Goal: Task Accomplishment & Management: Use online tool/utility

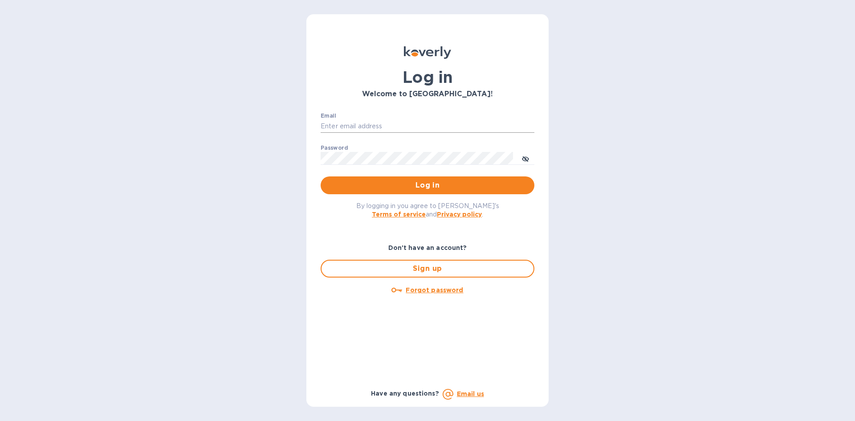
click at [397, 127] on input "Email" at bounding box center [428, 126] width 214 height 13
type input "lsbottleshop@gmail.com"
click at [321, 176] on button "Log in" at bounding box center [428, 185] width 214 height 18
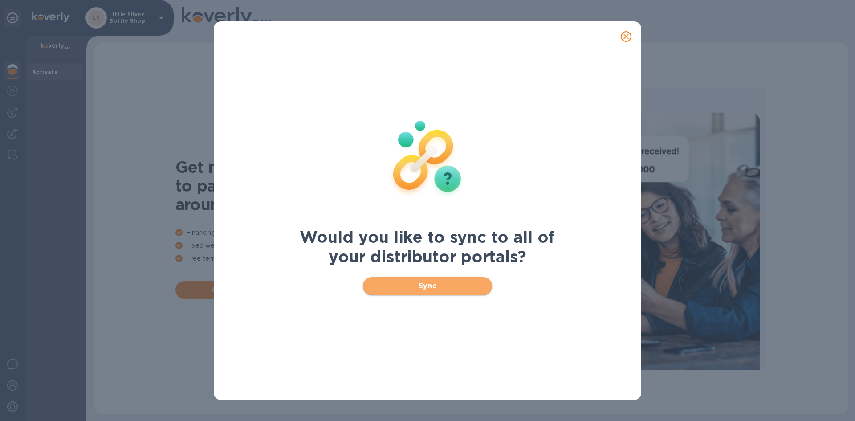
click at [424, 284] on span "Sync" at bounding box center [427, 286] width 115 height 11
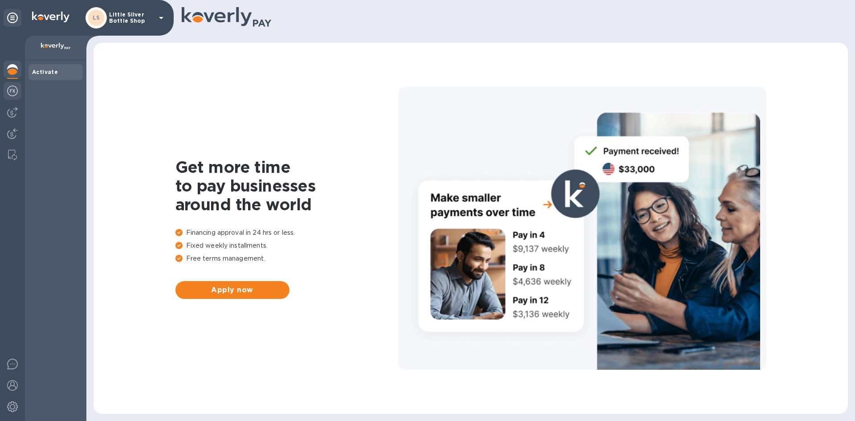
click at [14, 91] on img at bounding box center [12, 91] width 11 height 11
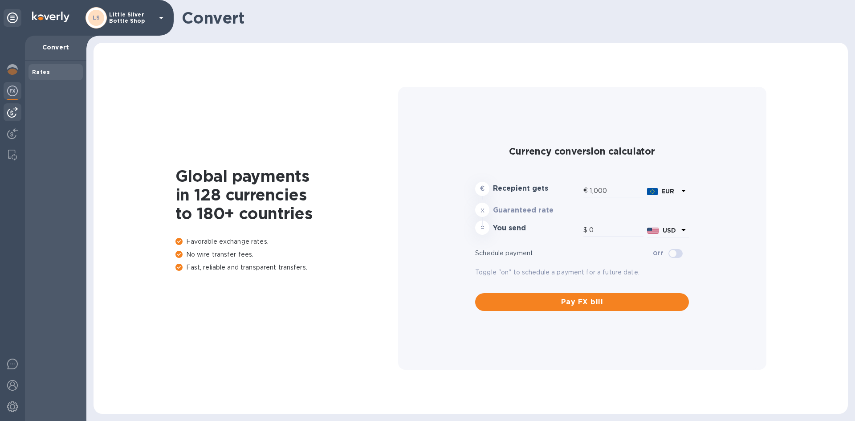
click at [17, 111] on img at bounding box center [12, 112] width 11 height 11
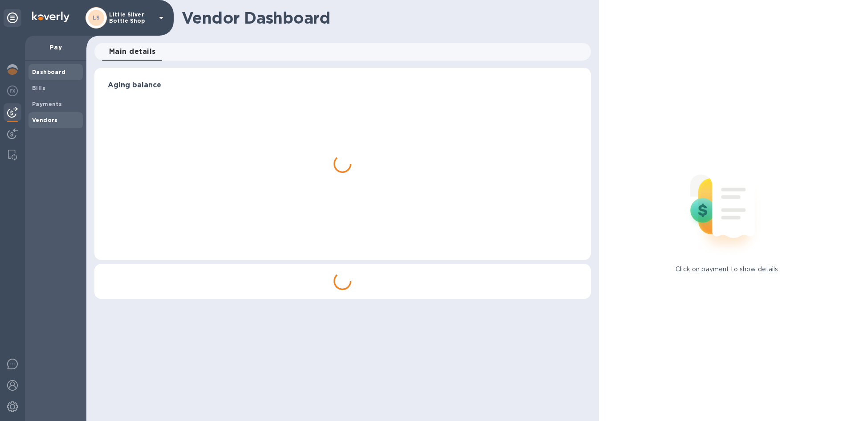
click at [42, 122] on b "Vendors" at bounding box center [45, 120] width 26 height 7
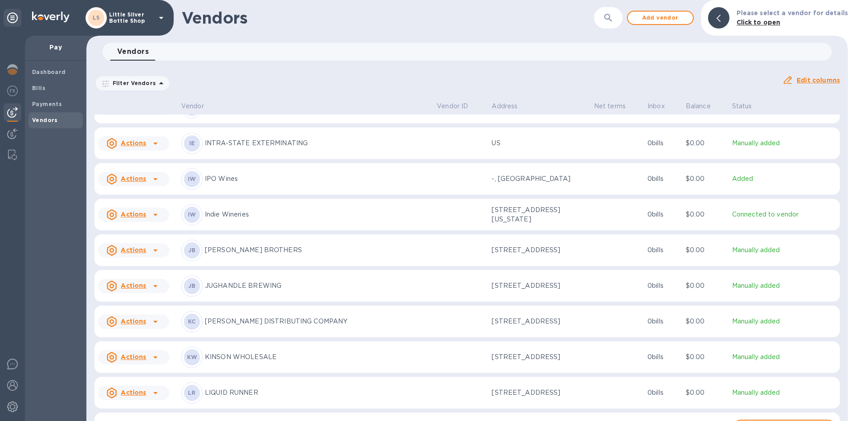
scroll to position [1582, 0]
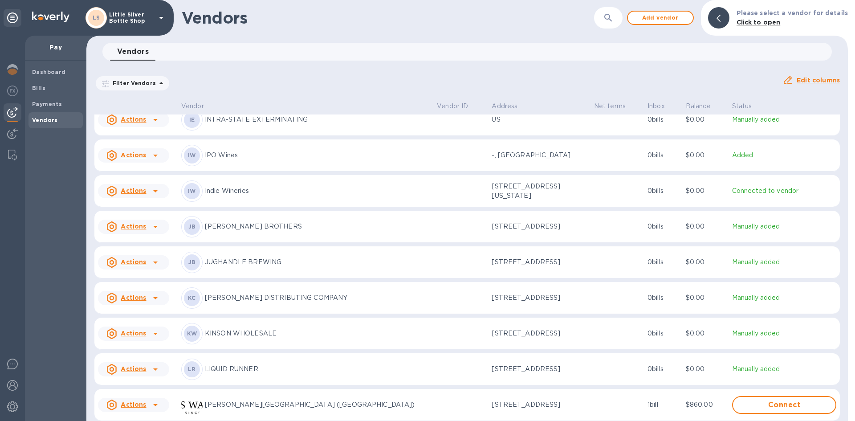
click at [247, 302] on p "[PERSON_NAME] DISTRIBUTING COMPANY" at bounding box center [317, 297] width 225 height 9
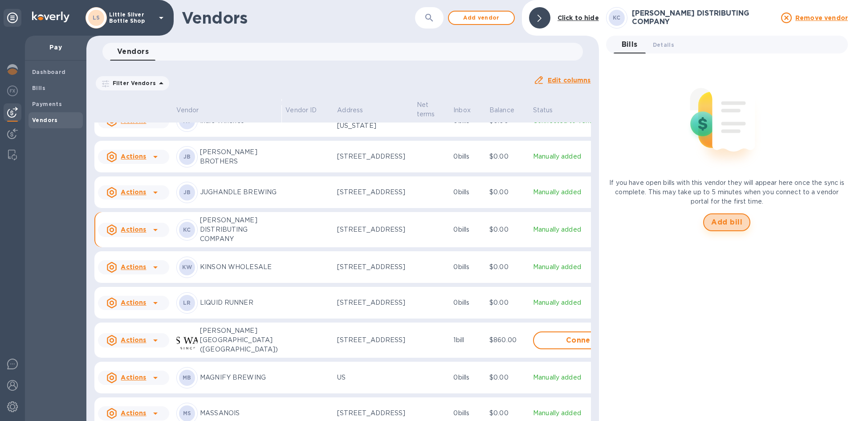
click at [718, 224] on span "Add bill" at bounding box center [726, 222] width 31 height 11
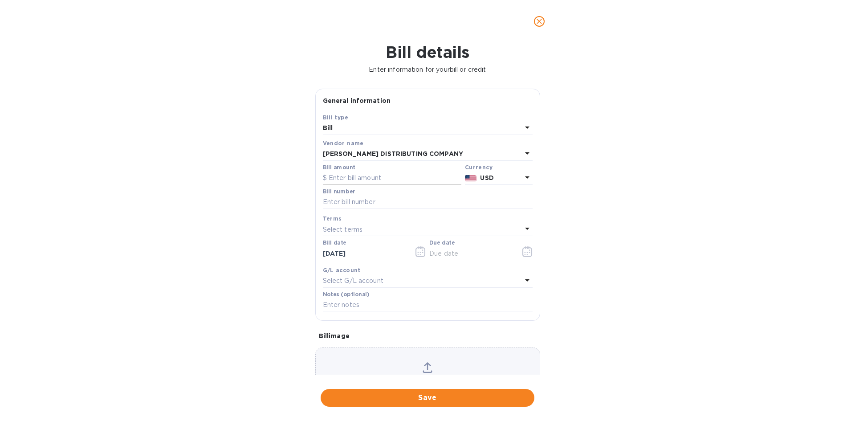
click at [413, 175] on input "text" at bounding box center [392, 177] width 139 height 13
type input "516.56"
click at [371, 202] on input "text" at bounding box center [428, 202] width 210 height 13
type input "145664"
click at [354, 228] on p "Select terms" at bounding box center [343, 229] width 40 height 9
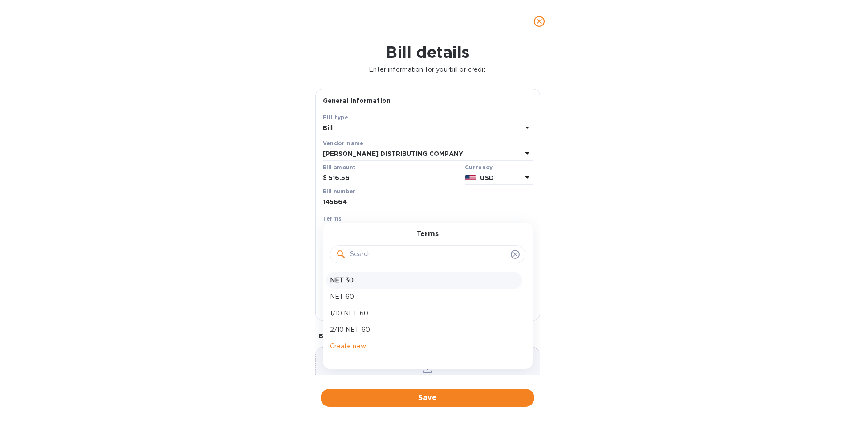
click at [356, 277] on p "NET 30" at bounding box center [424, 280] width 188 height 9
type input "[DATE]"
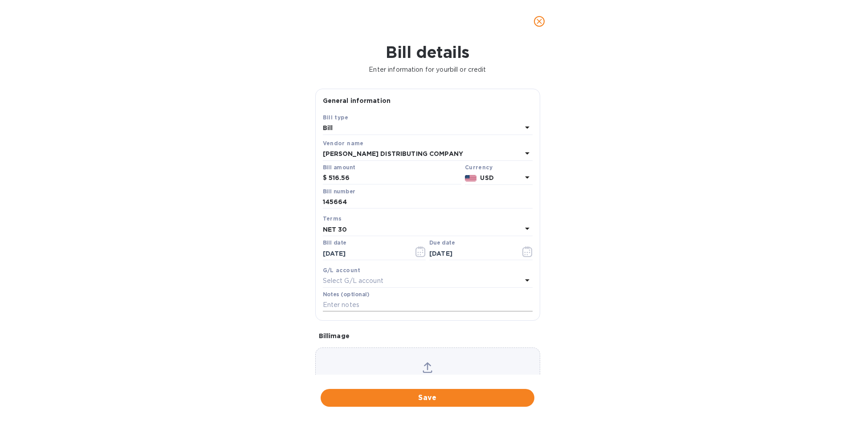
click at [360, 308] on input "text" at bounding box center [428, 304] width 210 height 13
type input "1-29910"
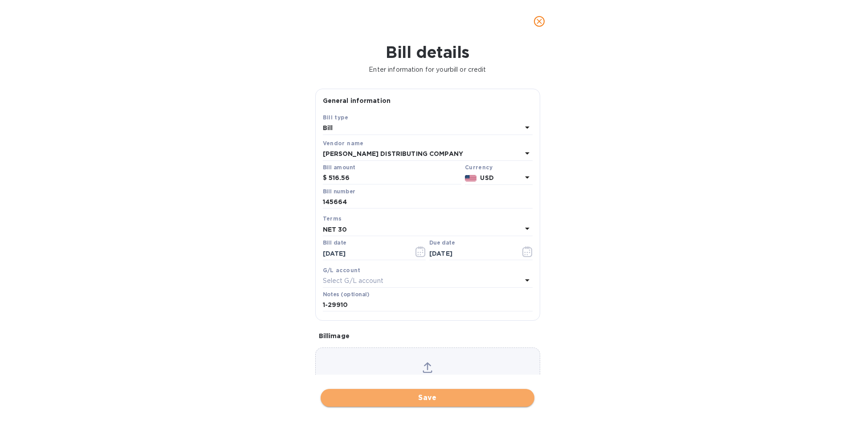
click at [451, 395] on span "Save" at bounding box center [428, 397] width 200 height 11
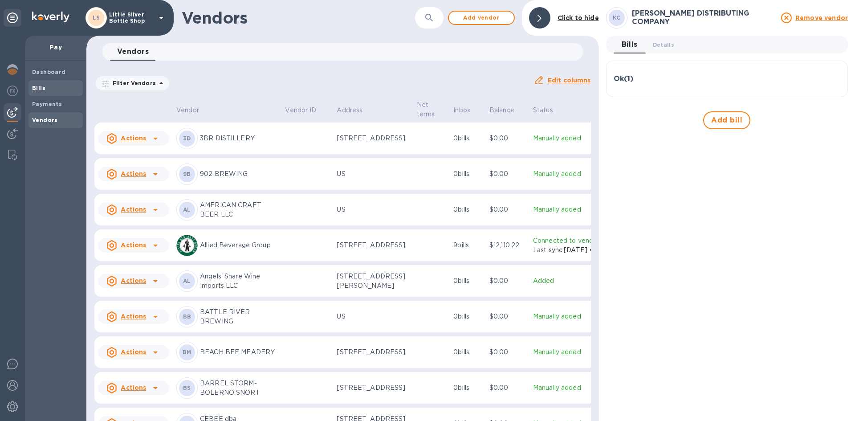
click at [41, 84] on span "Bills" at bounding box center [38, 88] width 13 height 9
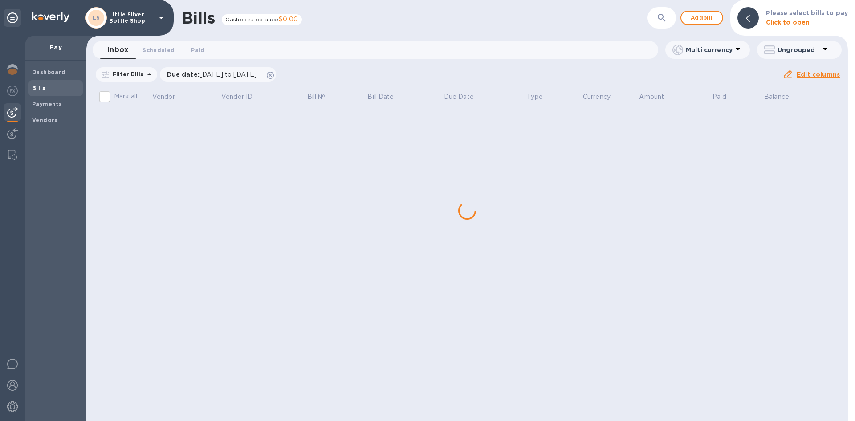
click at [141, 119] on div "Bills Cashback balance $0.00 ​ Add bill Please select bills to pay Click to ope…" at bounding box center [467, 210] width 762 height 421
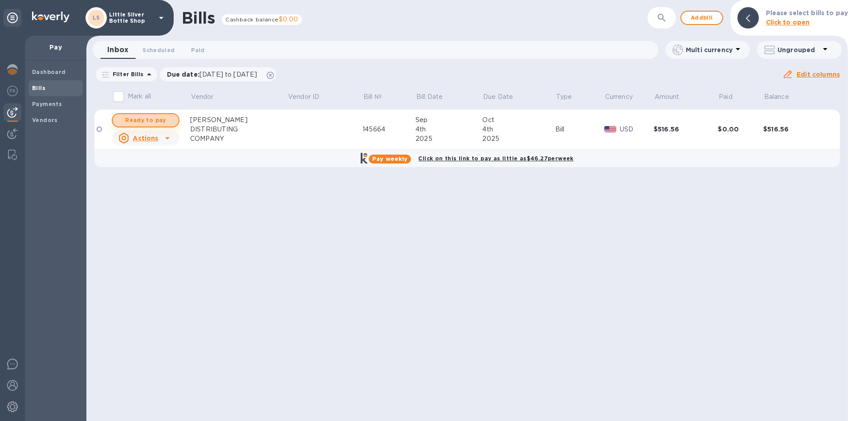
click at [142, 120] on span "Ready to pay" at bounding box center [146, 120] width 52 height 11
checkbox input "true"
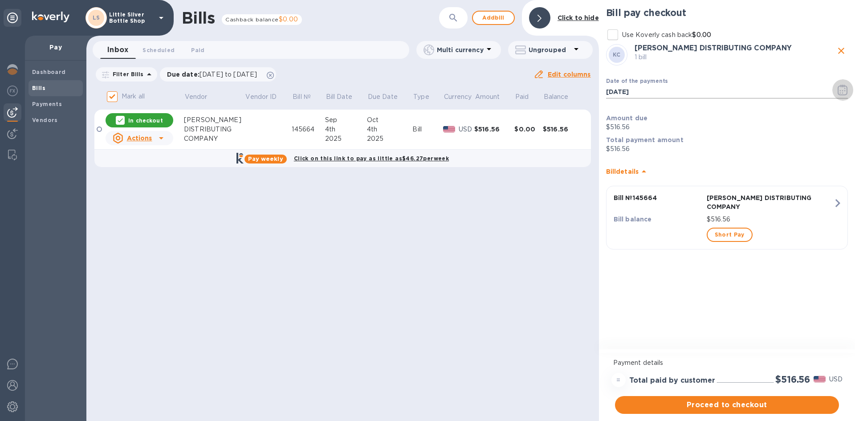
click at [842, 90] on icon "button" at bounding box center [843, 90] width 10 height 11
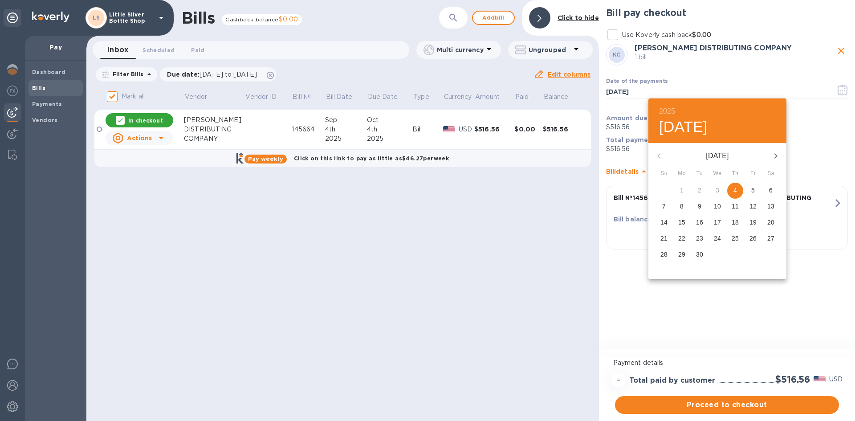
click at [755, 221] on p "19" at bounding box center [753, 222] width 7 height 9
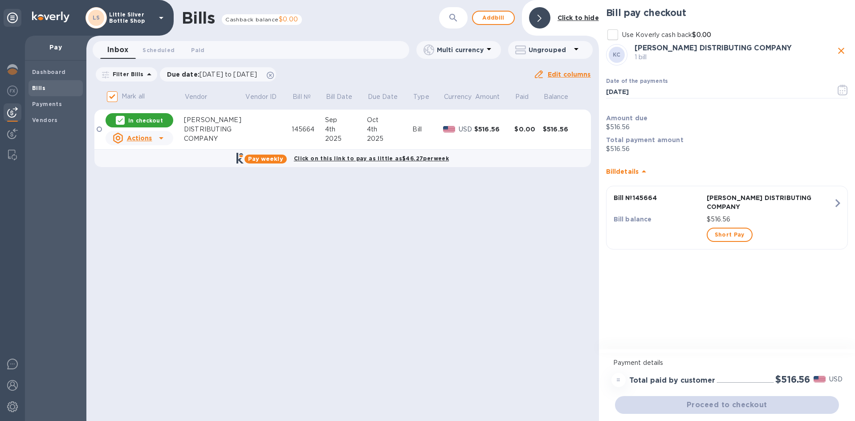
type input "[DATE]"
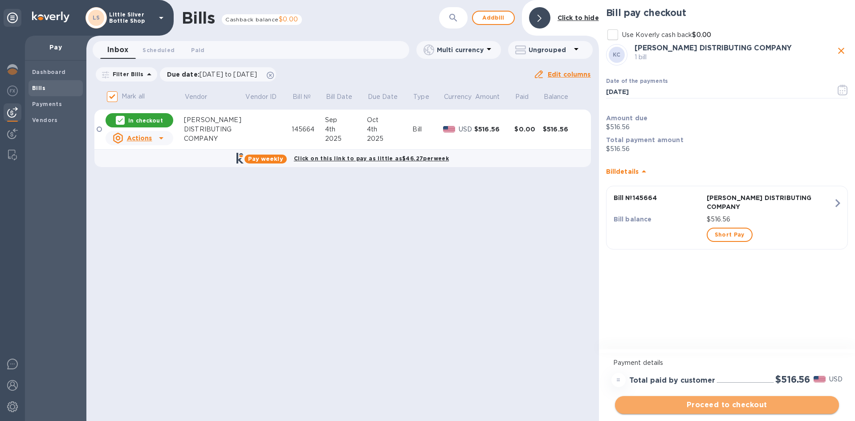
click at [746, 406] on span "Proceed to checkout" at bounding box center [727, 404] width 210 height 11
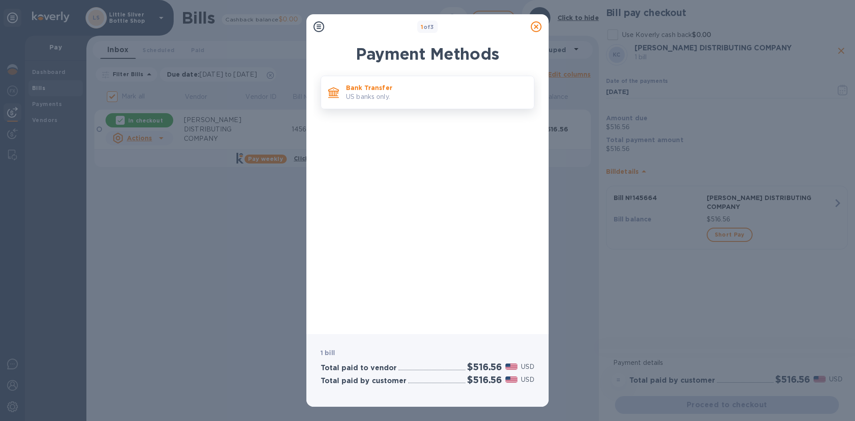
click at [440, 89] on p "Bank Transfer" at bounding box center [436, 87] width 181 height 9
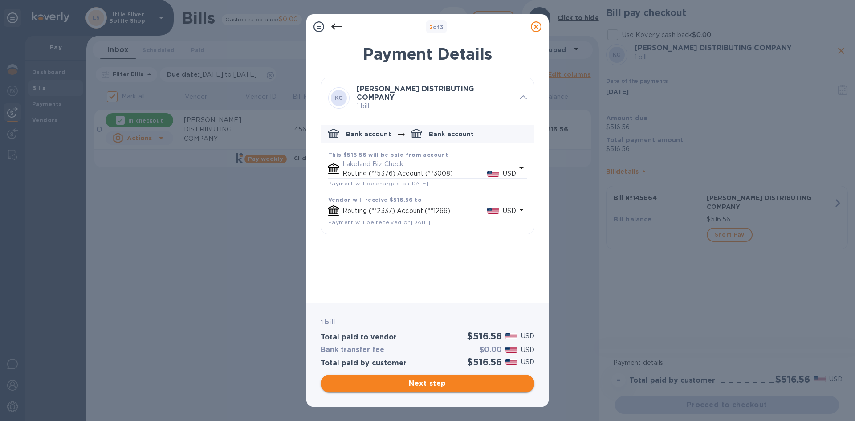
click at [476, 381] on span "Next step" at bounding box center [428, 383] width 200 height 11
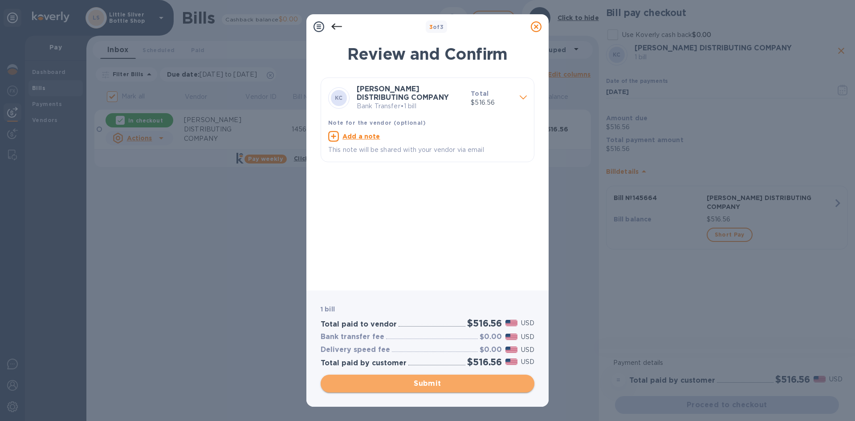
click at [476, 381] on span "Submit" at bounding box center [428, 383] width 200 height 11
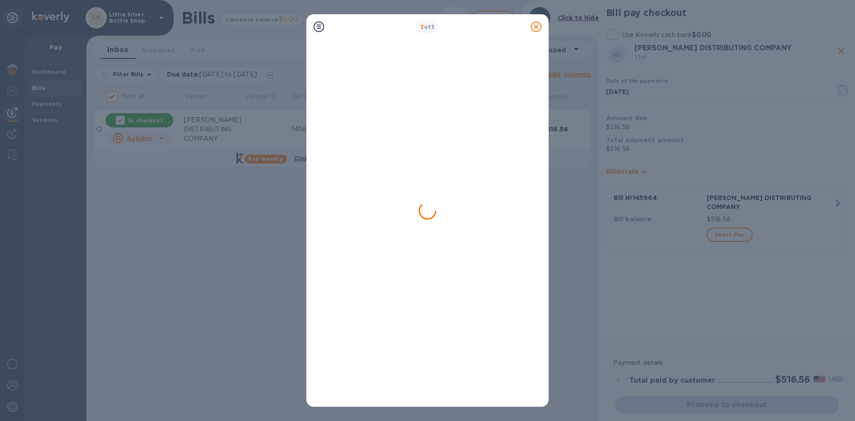
checkbox input "false"
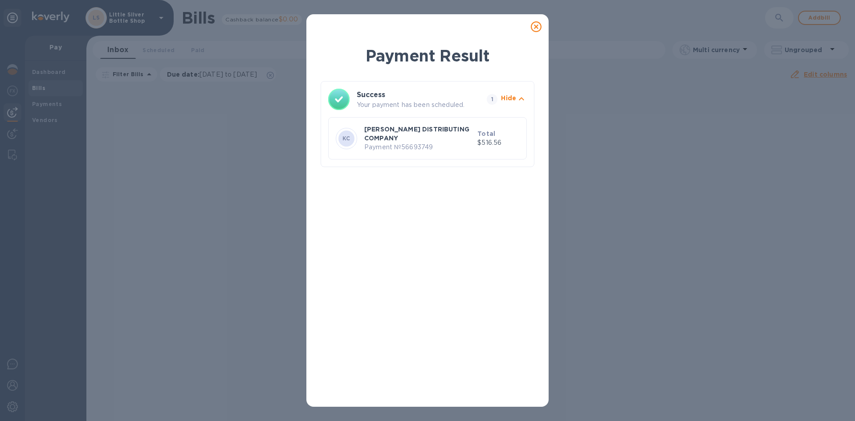
click at [534, 24] on icon at bounding box center [536, 26] width 11 height 11
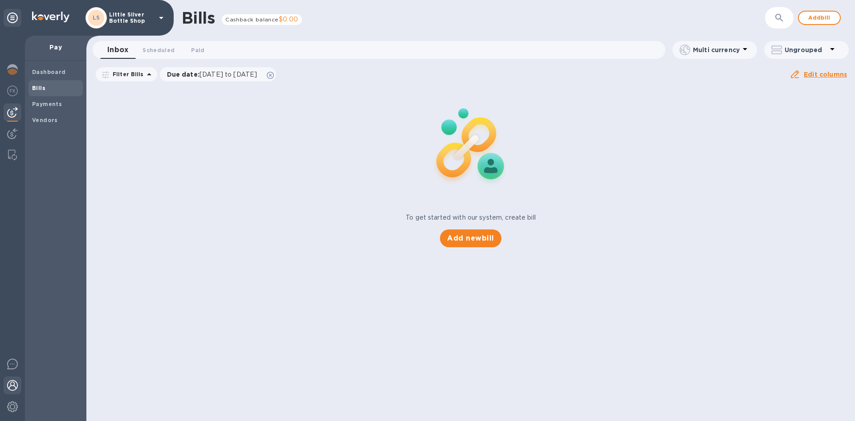
click at [16, 383] on img at bounding box center [12, 385] width 11 height 11
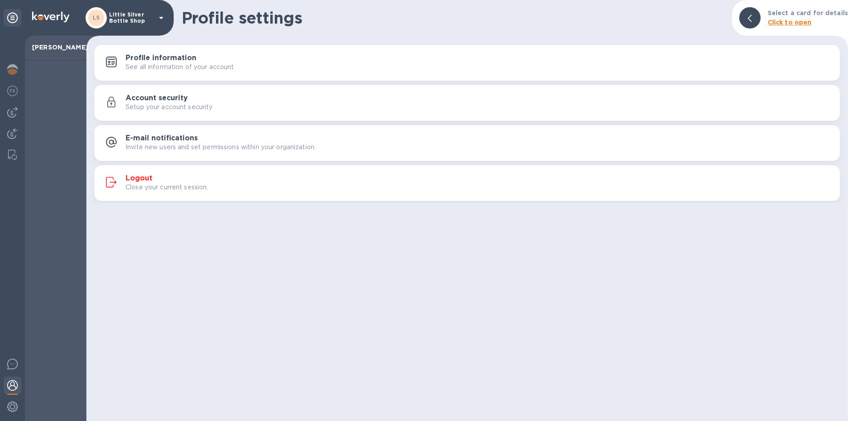
click at [139, 177] on h3 "Logout" at bounding box center [139, 178] width 27 height 8
